Goal: Information Seeking & Learning: Learn about a topic

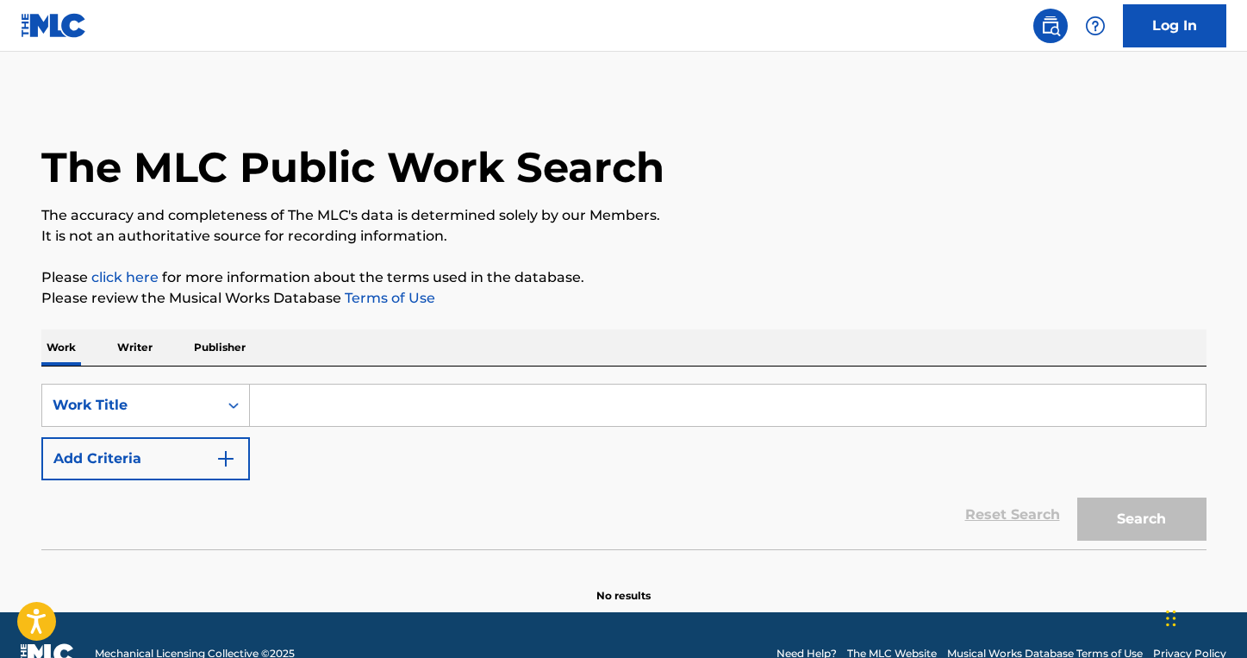
click at [441, 415] on input "Search Form" at bounding box center [728, 404] width 956 height 41
click at [338, 404] on input "Search Form" at bounding box center [728, 404] width 956 height 41
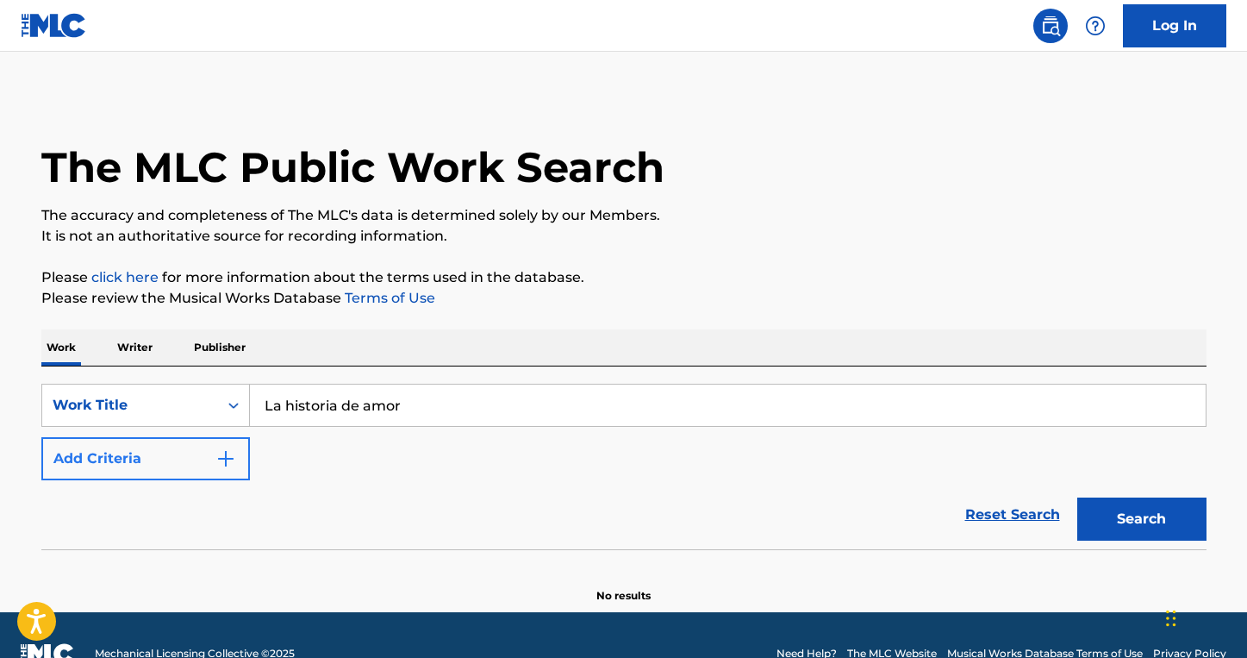
type input "La historia de amor"
click at [225, 461] on img "Search Form" at bounding box center [226, 458] width 21 height 21
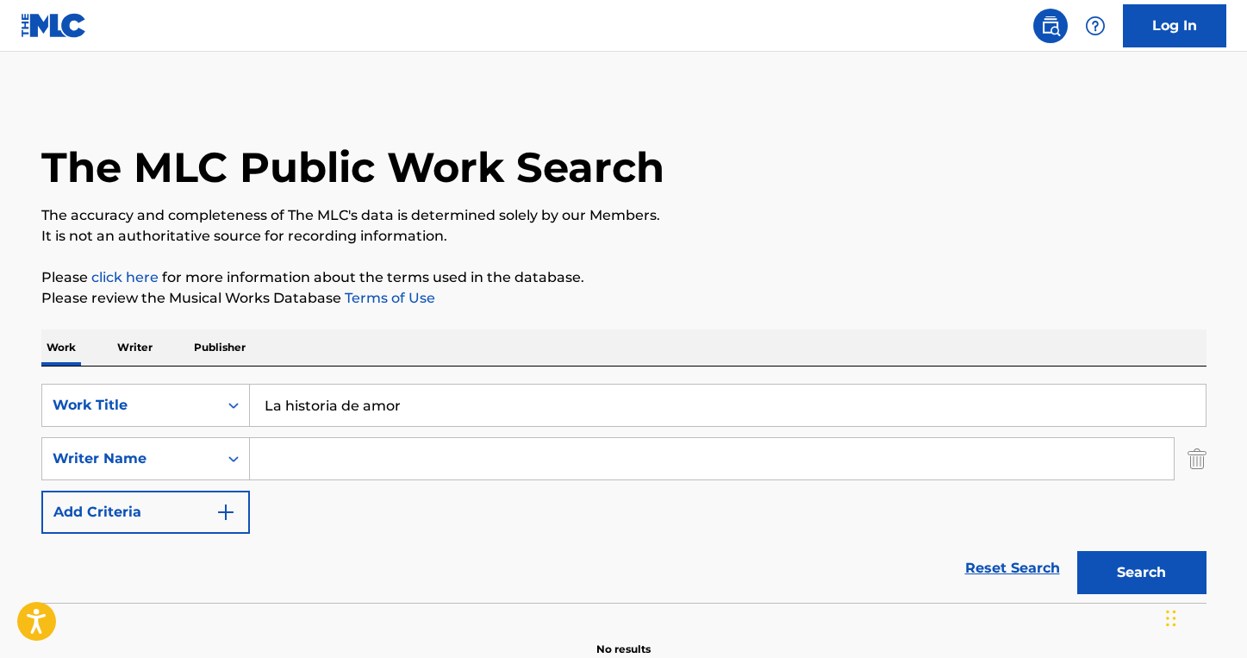
click at [303, 460] on input "Search Form" at bounding box center [712, 458] width 924 height 41
type input "[PERSON_NAME]"
click at [1078, 551] on button "Search" at bounding box center [1142, 572] width 129 height 43
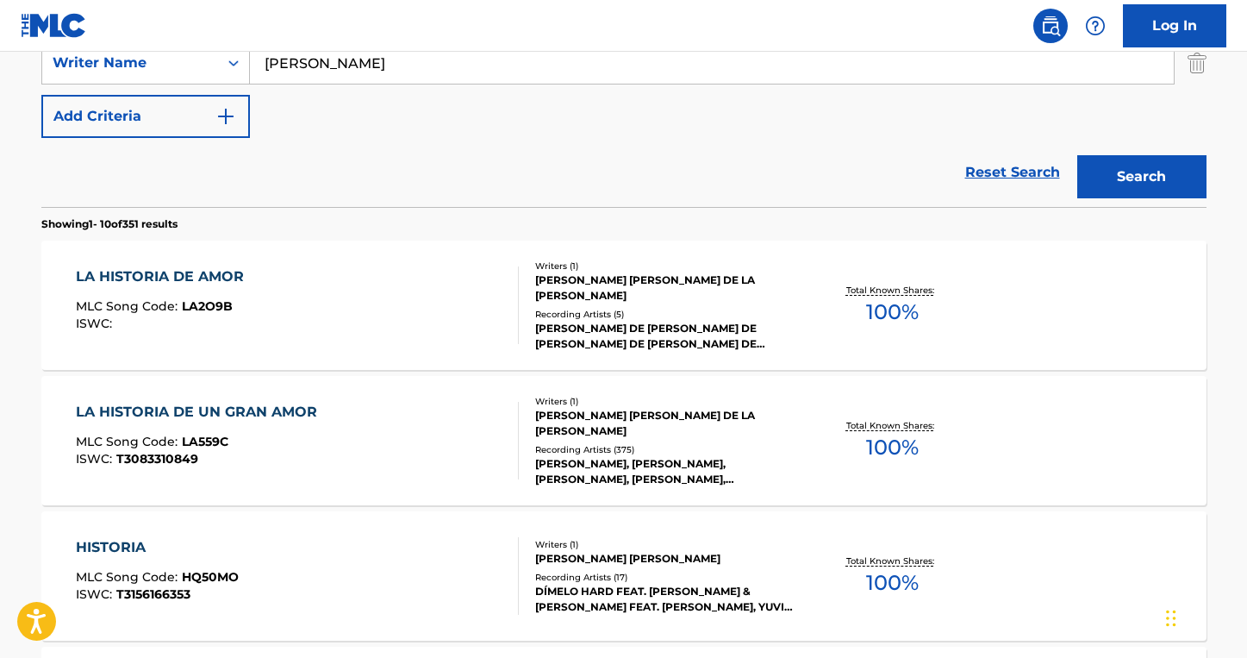
scroll to position [397, 0]
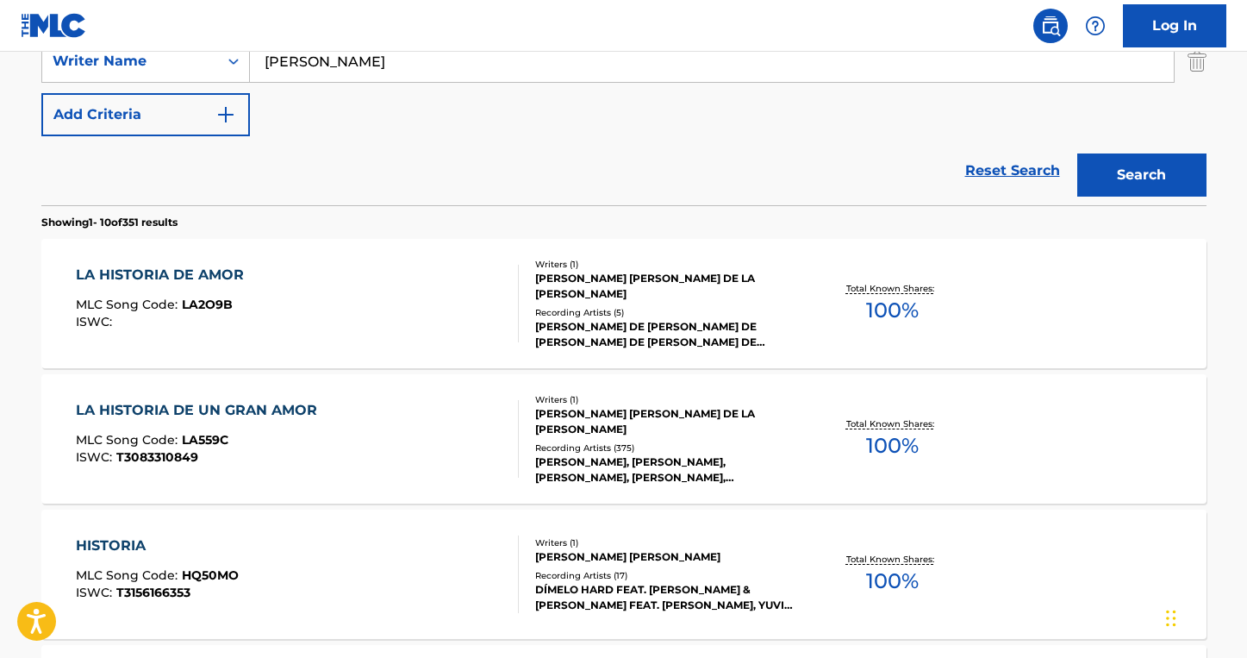
click at [591, 319] on div "[PERSON_NAME] DE [PERSON_NAME] DE [PERSON_NAME] DE [PERSON_NAME] DE [PERSON_NAM…" at bounding box center [665, 334] width 260 height 31
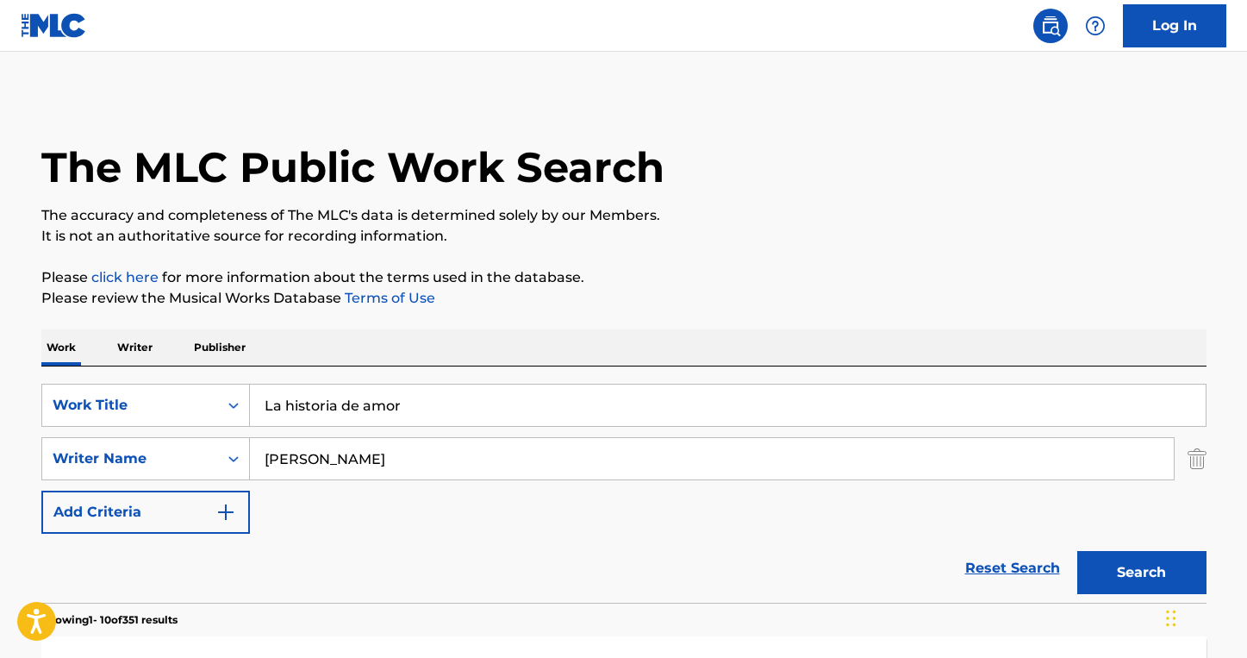
scroll to position [496, 0]
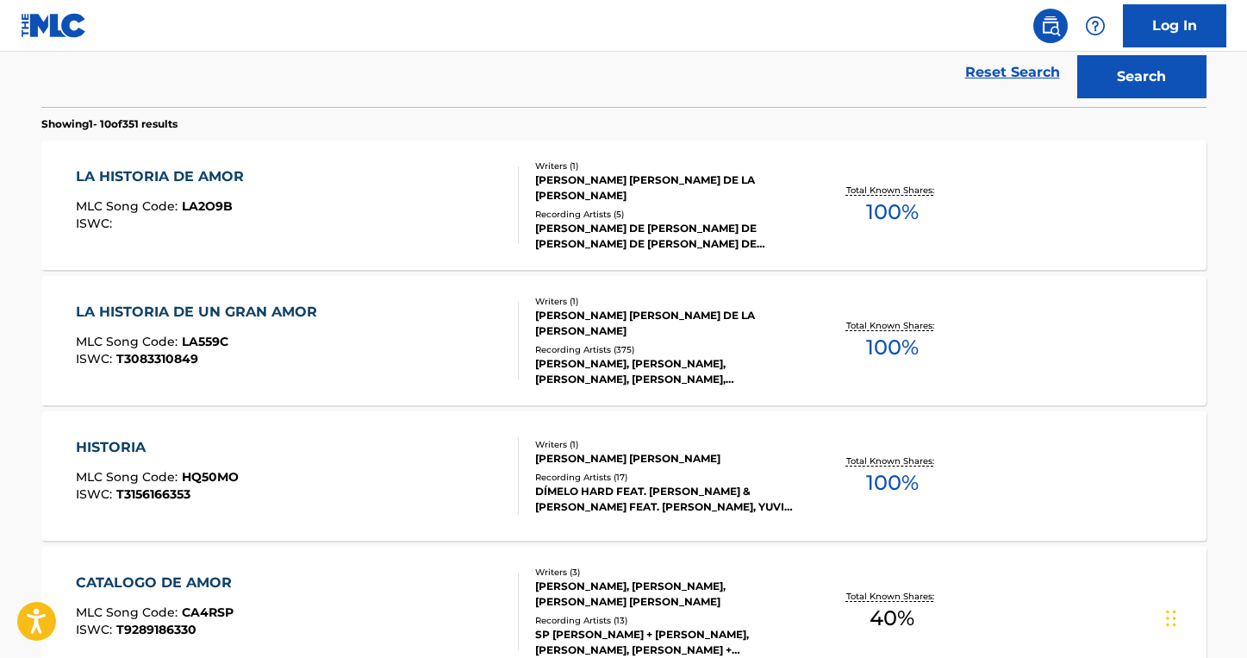
click at [656, 346] on div "Recording Artists ( 375 )" at bounding box center [665, 349] width 260 height 13
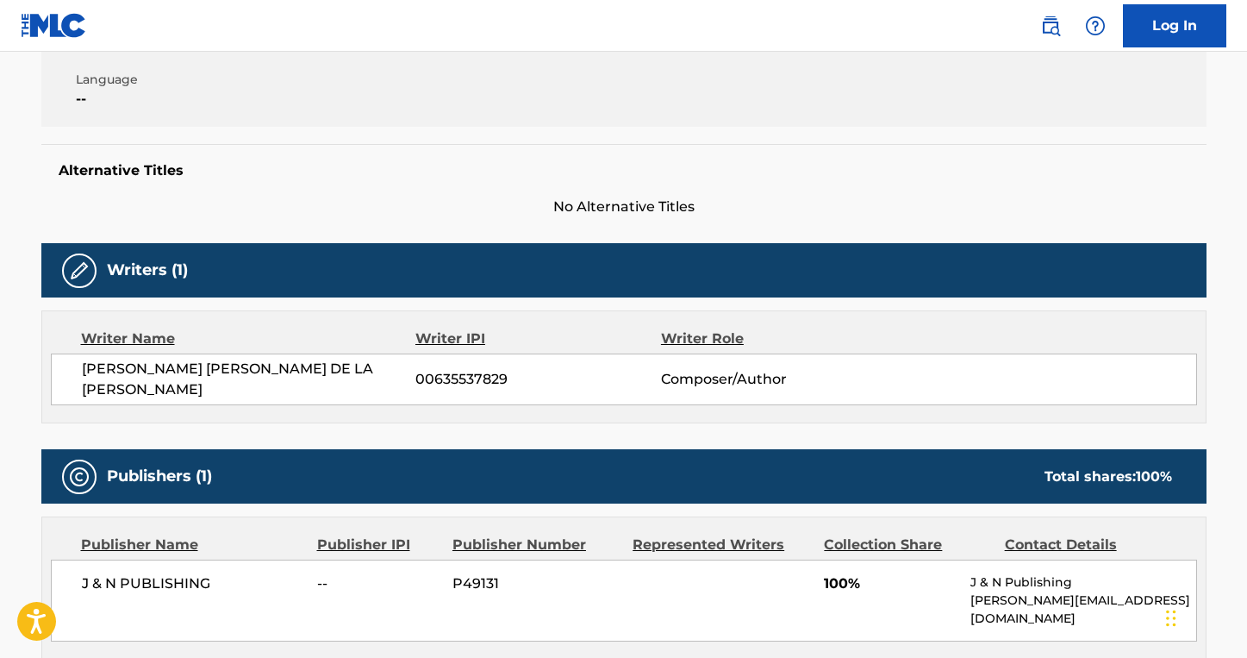
scroll to position [1089, 0]
